Goal: Task Accomplishment & Management: Use online tool/utility

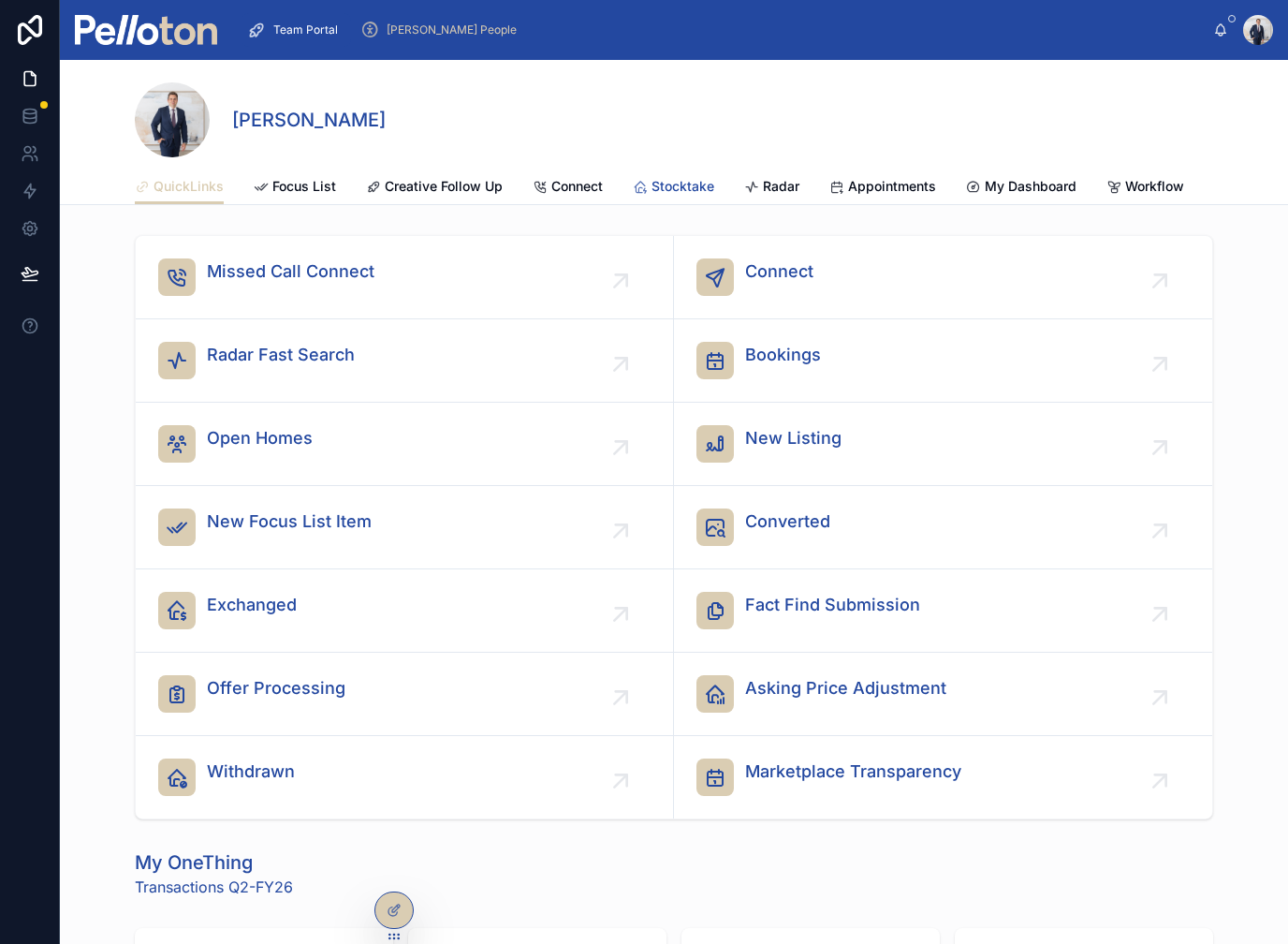
click at [661, 184] on span "Stocktake" at bounding box center [683, 186] width 63 height 19
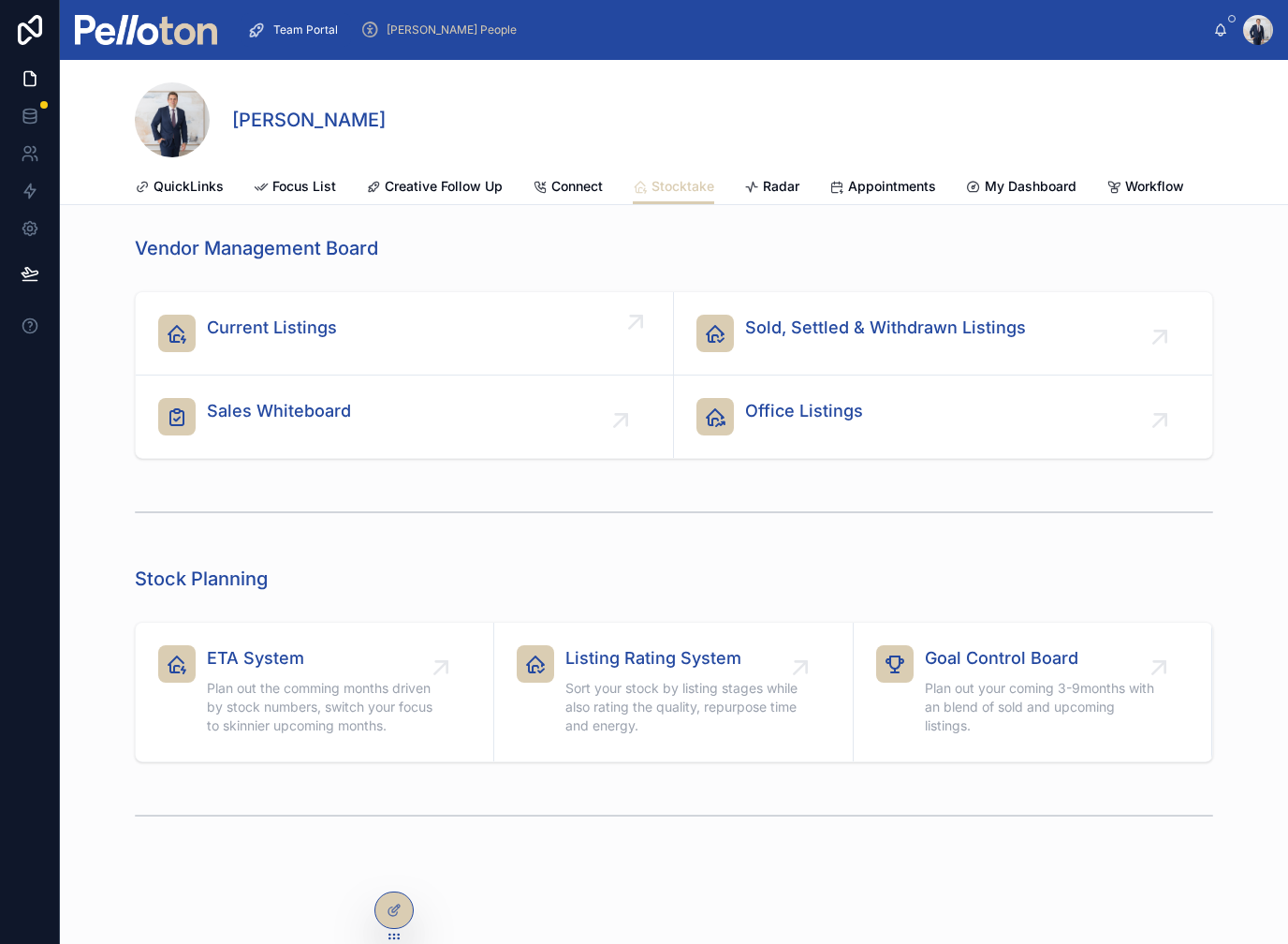
click at [372, 340] on div "Current Listings" at bounding box center [405, 333] width 492 height 37
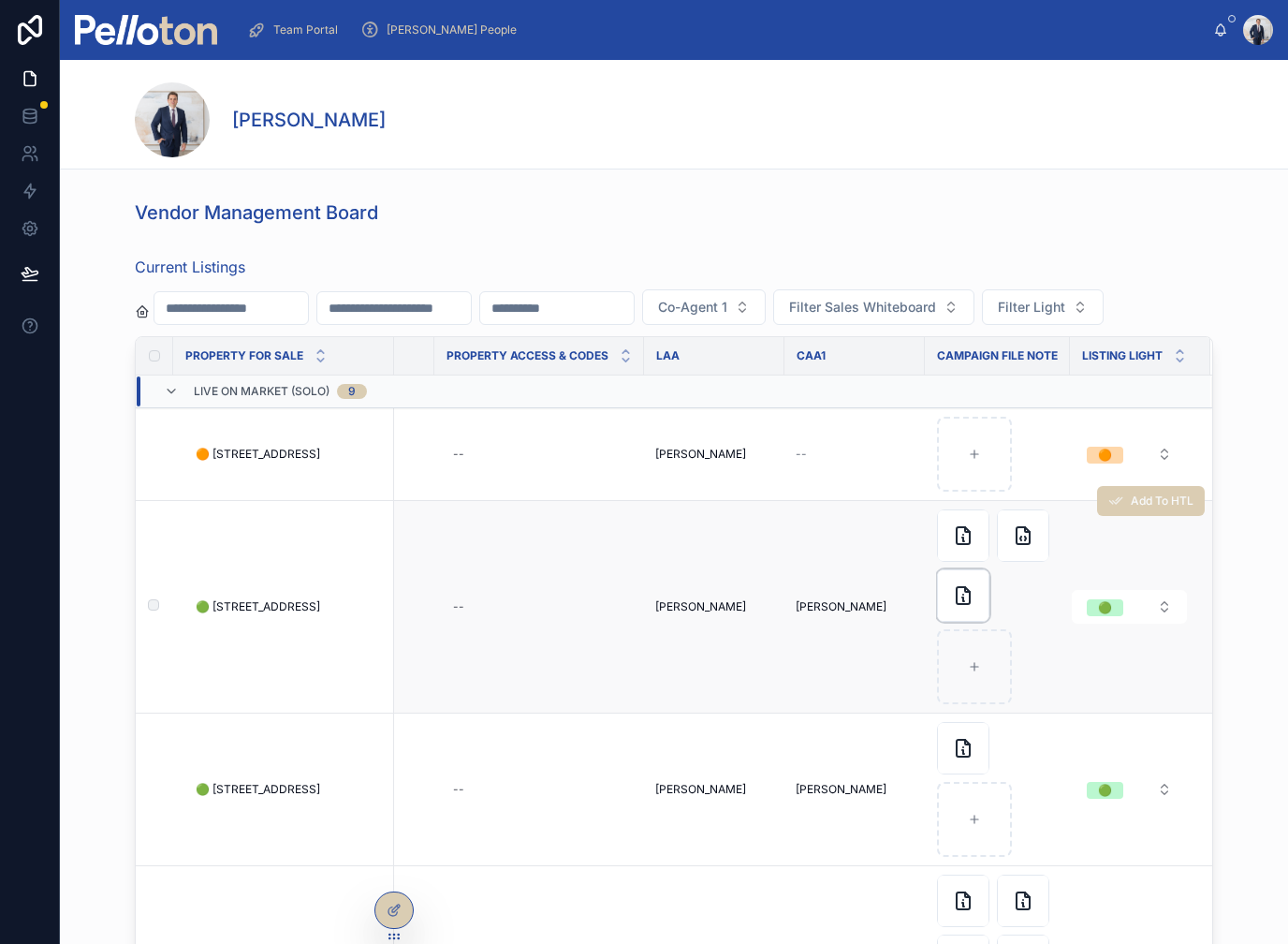
scroll to position [0, 4886]
click at [954, 607] on icon at bounding box center [964, 596] width 23 height 23
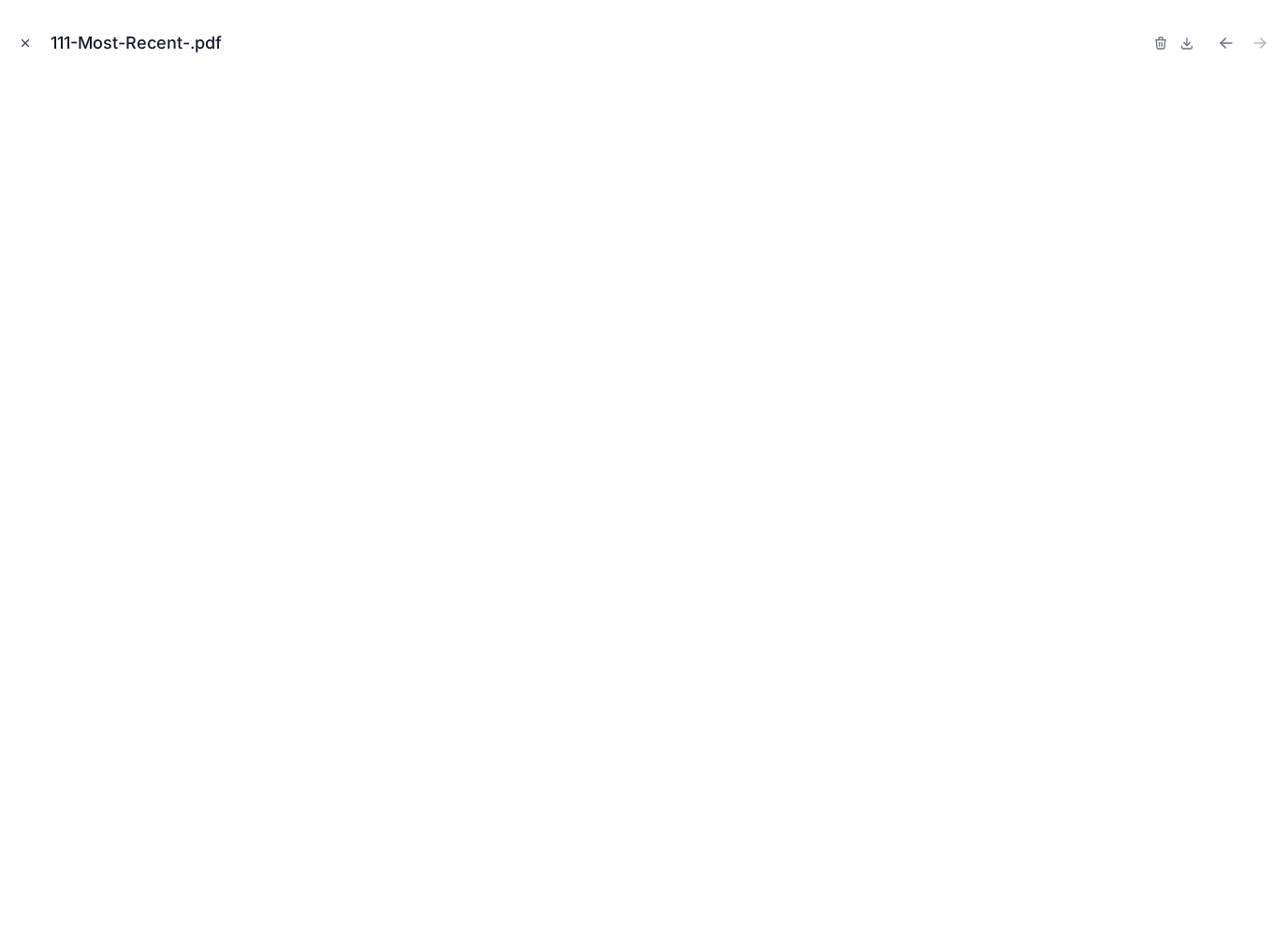
click at [31, 38] on icon "Close modal" at bounding box center [26, 43] width 13 height 13
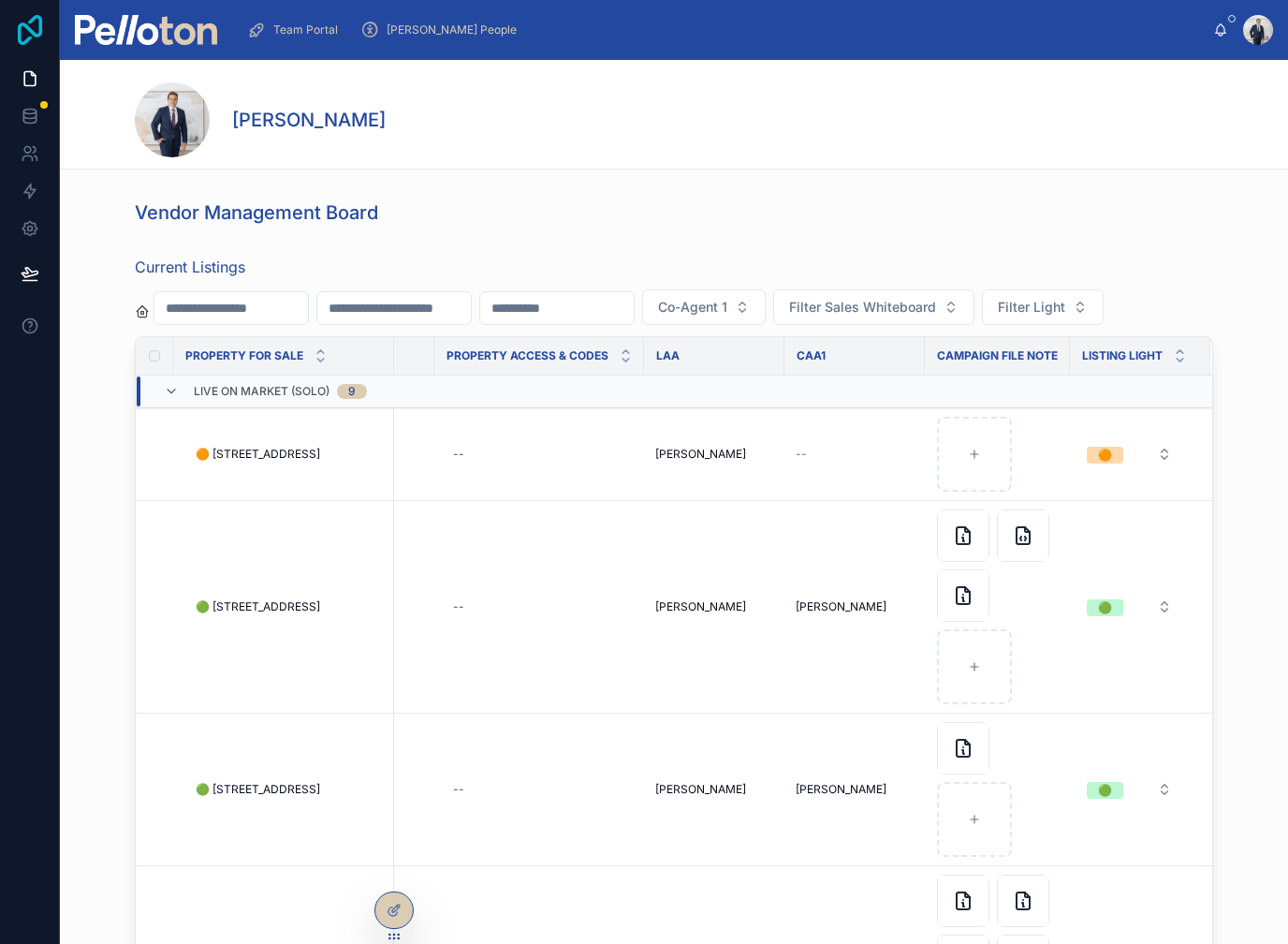
click at [25, 42] on icon at bounding box center [31, 30] width 25 height 30
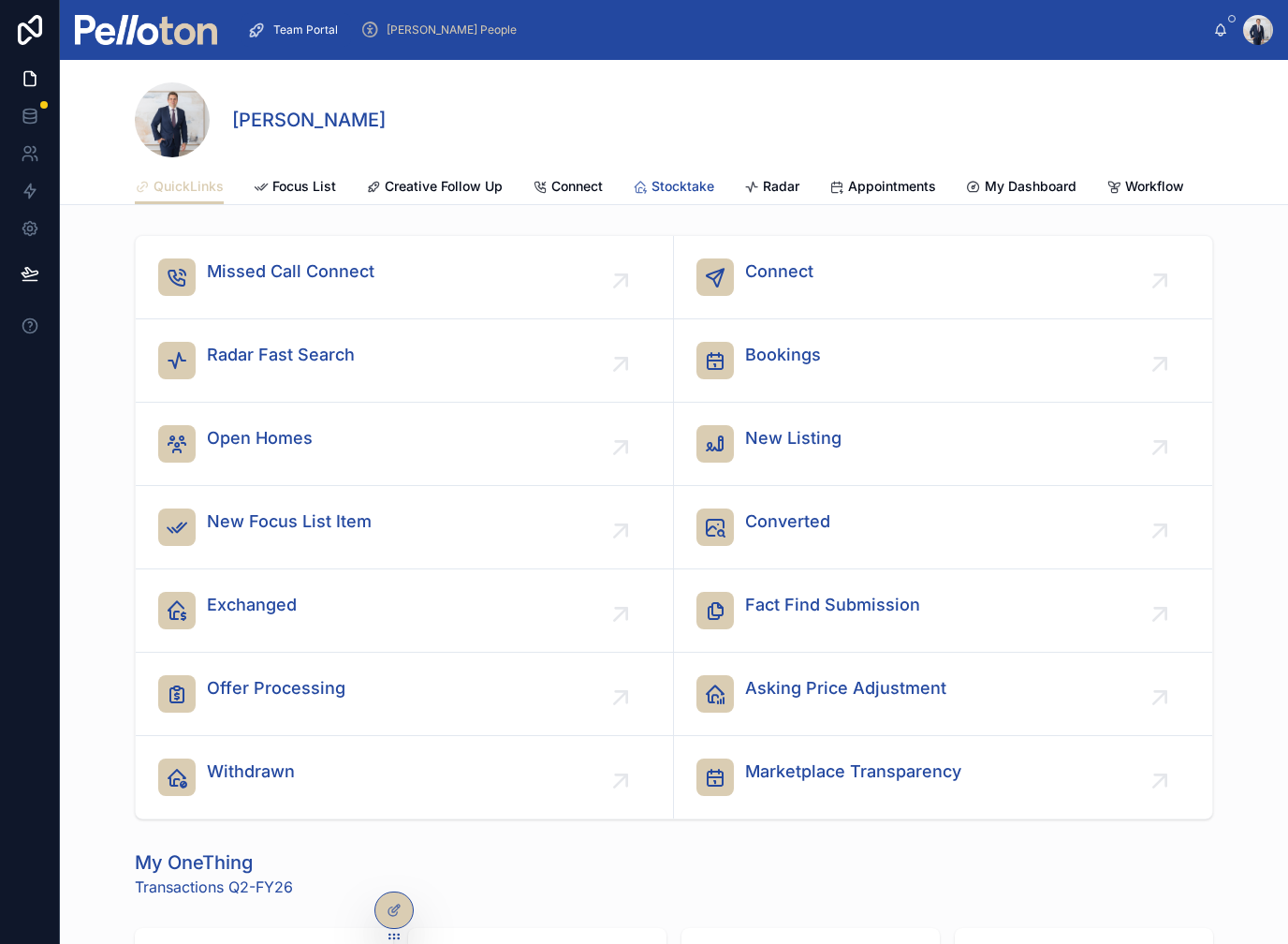
click at [668, 183] on span "Stocktake" at bounding box center [683, 186] width 63 height 19
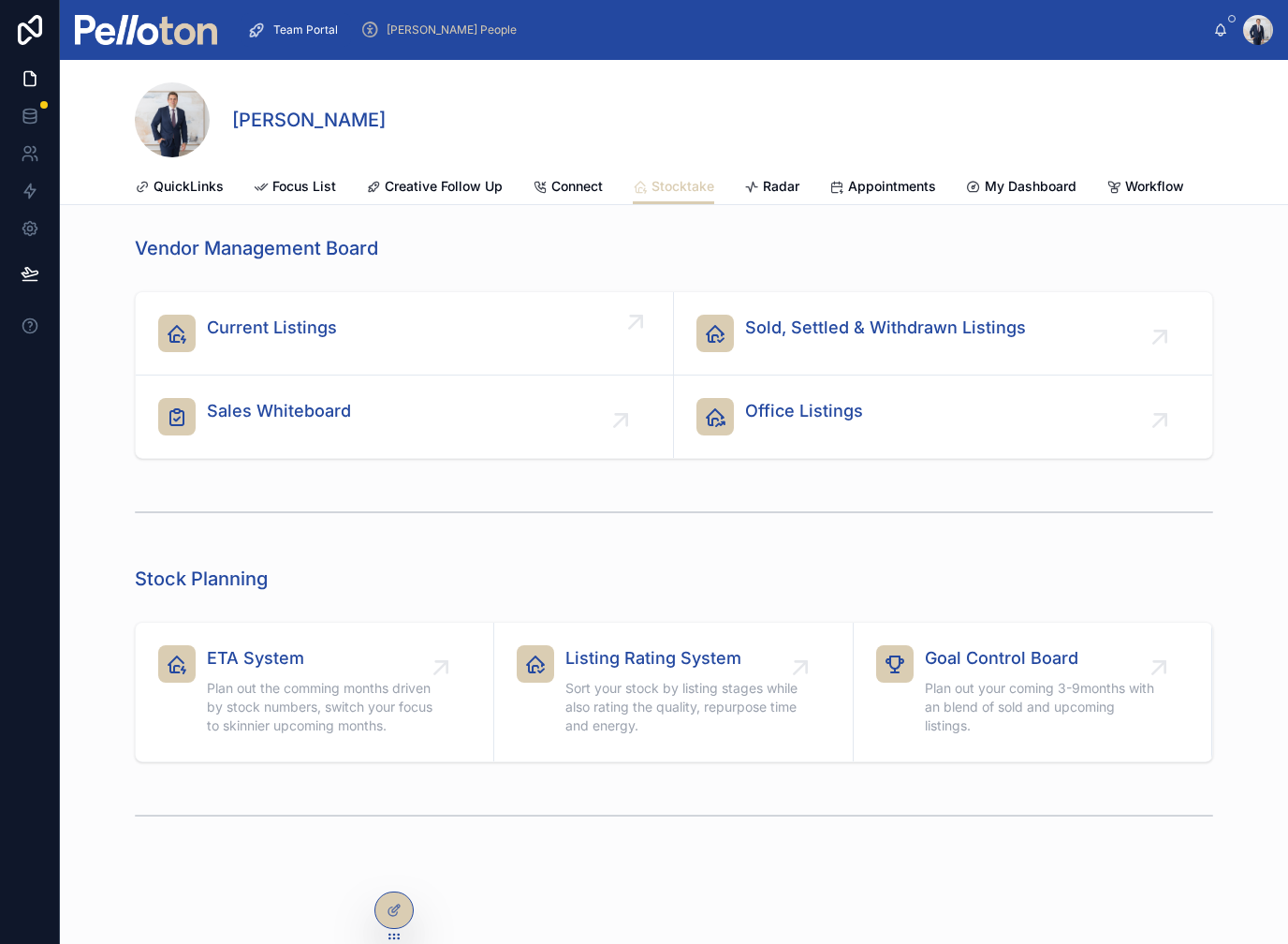
click at [483, 299] on link "Current Listings" at bounding box center [405, 333] width 538 height 83
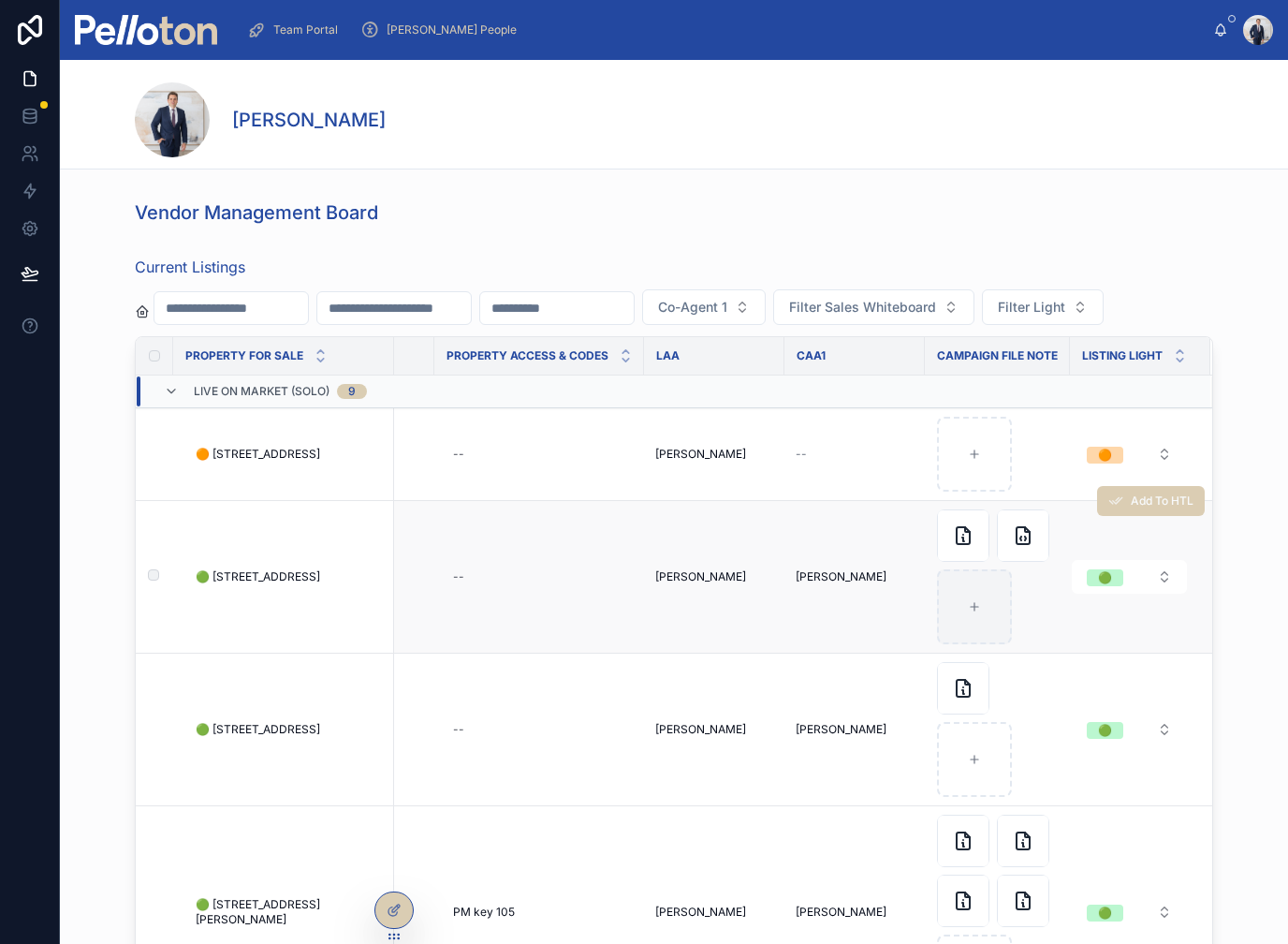
scroll to position [0, 4886]
click at [966, 644] on div at bounding box center [974, 607] width 74 height 74
type input "**********"
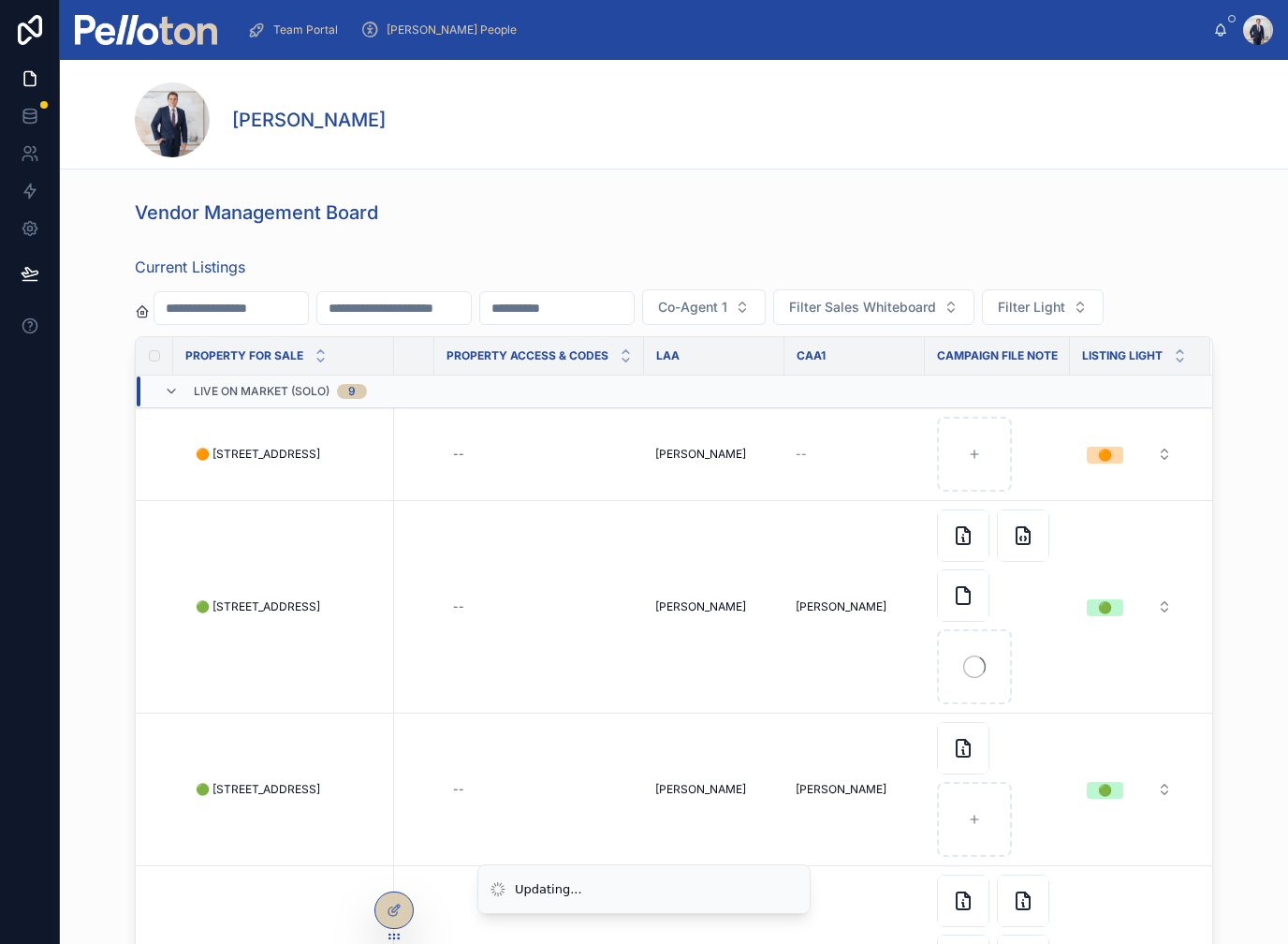
click at [123, 31] on img at bounding box center [145, 30] width 142 height 30
